Goal: Task Accomplishment & Management: Complete application form

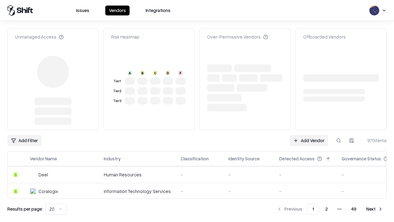
click at [309, 135] on link "Add Vendor" at bounding box center [309, 140] width 38 height 11
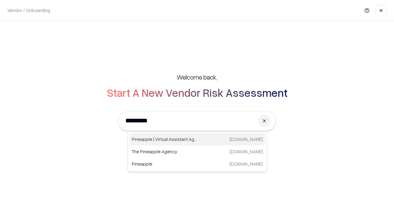
click at [197, 139] on div "Pineapple | Virtual Assistant Agency [DOMAIN_NAME]" at bounding box center [197, 139] width 136 height 12
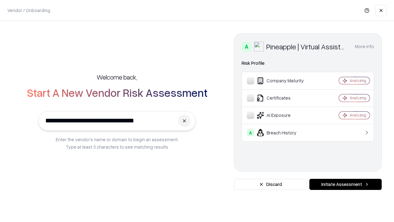
type input "**********"
click at [345, 184] on button "Initiate Assessment" at bounding box center [345, 184] width 72 height 11
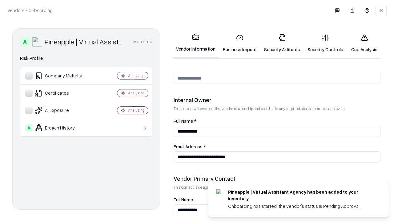
scroll to position [319, 0]
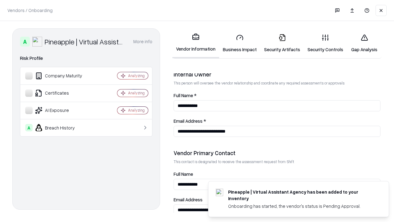
click at [240, 43] on link "Business Impact" at bounding box center [239, 43] width 41 height 29
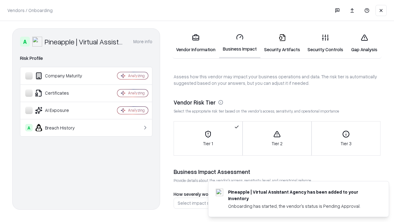
click at [282, 43] on link "Security Artifacts" at bounding box center [281, 43] width 43 height 29
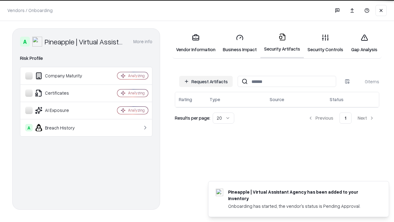
click at [206, 81] on button "Request Artifacts" at bounding box center [206, 81] width 54 height 11
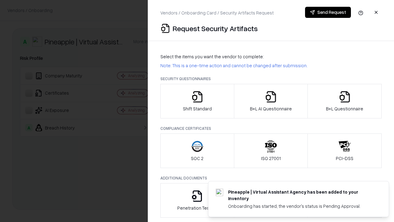
click at [197, 101] on icon "button" at bounding box center [197, 97] width 12 height 12
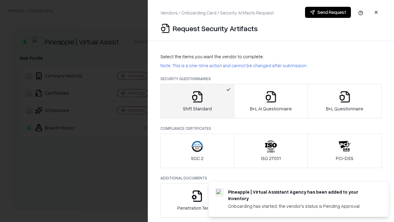
click at [328, 12] on button "Send Request" at bounding box center [328, 12] width 46 height 11
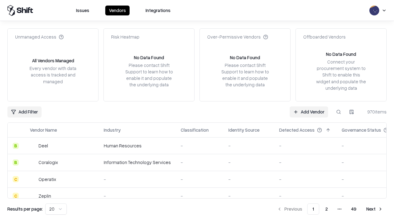
click at [339, 111] on button at bounding box center [338, 111] width 11 height 11
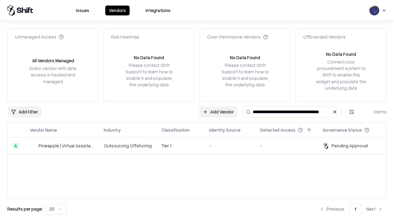
type input "**********"
click at [201, 145] on td "Tier 1" at bounding box center [181, 145] width 48 height 17
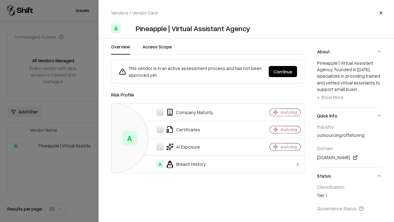
click at [283, 71] on button "Continue" at bounding box center [283, 71] width 28 height 11
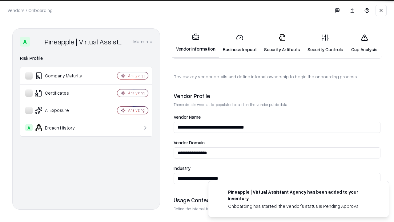
click at [282, 43] on link "Security Artifacts" at bounding box center [281, 43] width 43 height 29
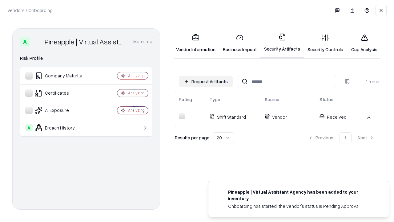
click at [325, 43] on link "Security Controls" at bounding box center [325, 43] width 43 height 29
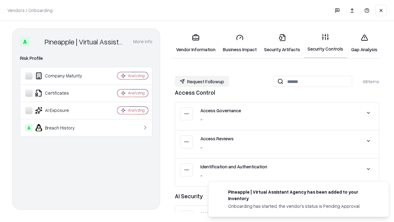
click at [202, 81] on button "Request Followup" at bounding box center [202, 81] width 54 height 11
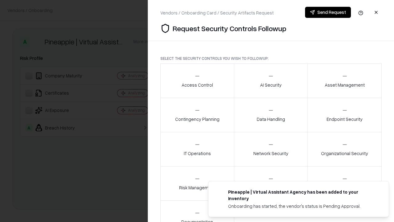
click at [197, 81] on div "Access Control" at bounding box center [197, 80] width 31 height 15
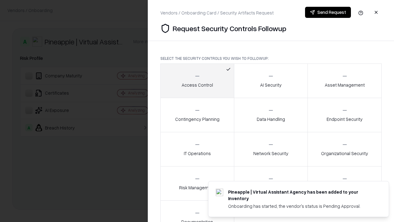
click at [328, 12] on button "Send Request" at bounding box center [328, 12] width 46 height 11
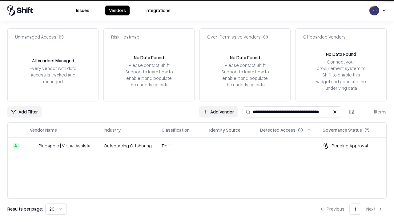
type input "**********"
click at [201, 145] on td "Tier 1" at bounding box center [181, 145] width 48 height 17
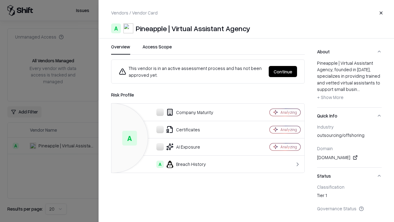
click at [283, 71] on button "Continue" at bounding box center [283, 71] width 28 height 11
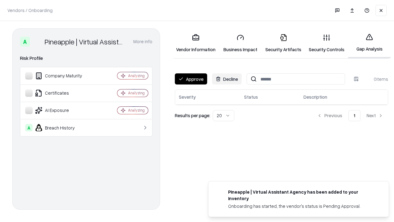
click at [191, 79] on button "Approve" at bounding box center [191, 78] width 32 height 11
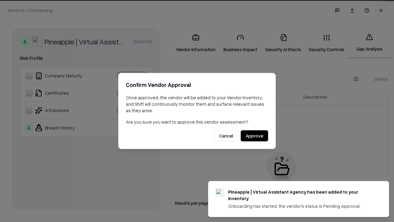
click at [254, 135] on button "Approve" at bounding box center [254, 135] width 27 height 11
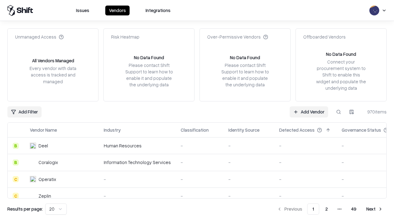
type input "**********"
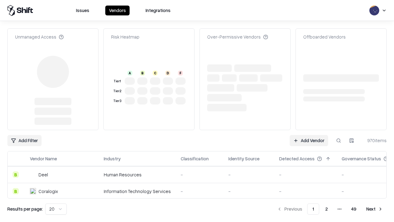
click at [309, 140] on link "Add Vendor" at bounding box center [309, 140] width 38 height 11
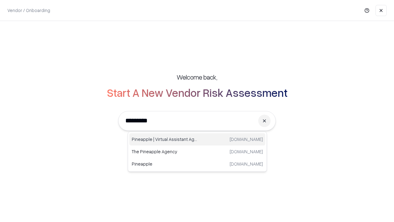
click at [197, 139] on div "Pineapple | Virtual Assistant Agency [DOMAIN_NAME]" at bounding box center [197, 139] width 136 height 12
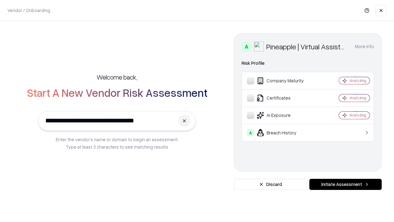
type input "**********"
click at [345, 184] on button "Initiate Assessment" at bounding box center [345, 184] width 72 height 11
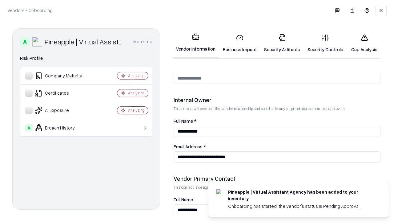
scroll to position [319, 0]
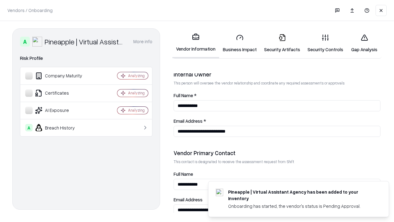
click at [364, 43] on link "Gap Analysis" at bounding box center [364, 43] width 35 height 29
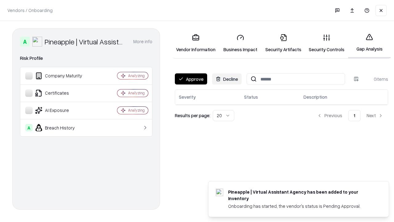
click at [191, 79] on button "Approve" at bounding box center [191, 78] width 32 height 11
